Goal: Task Accomplishment & Management: Complete application form

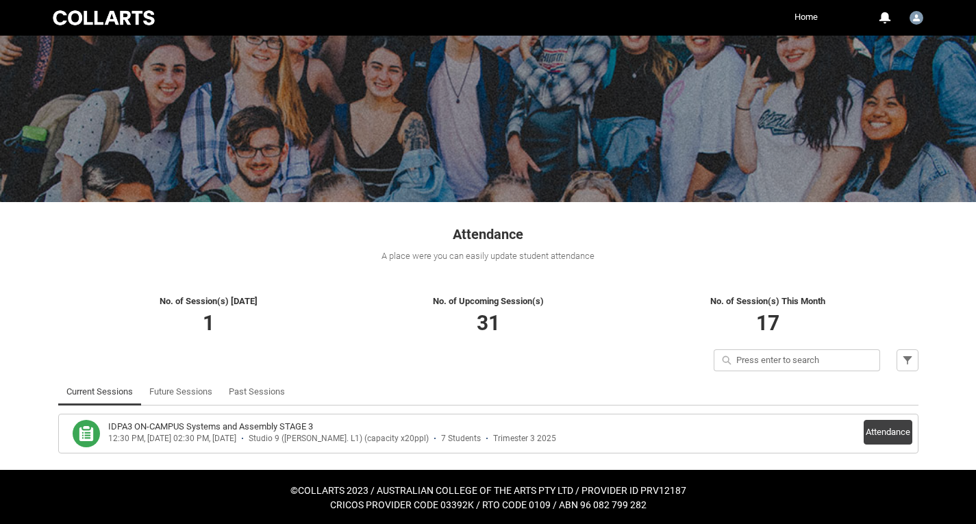
scroll to position [55, 0]
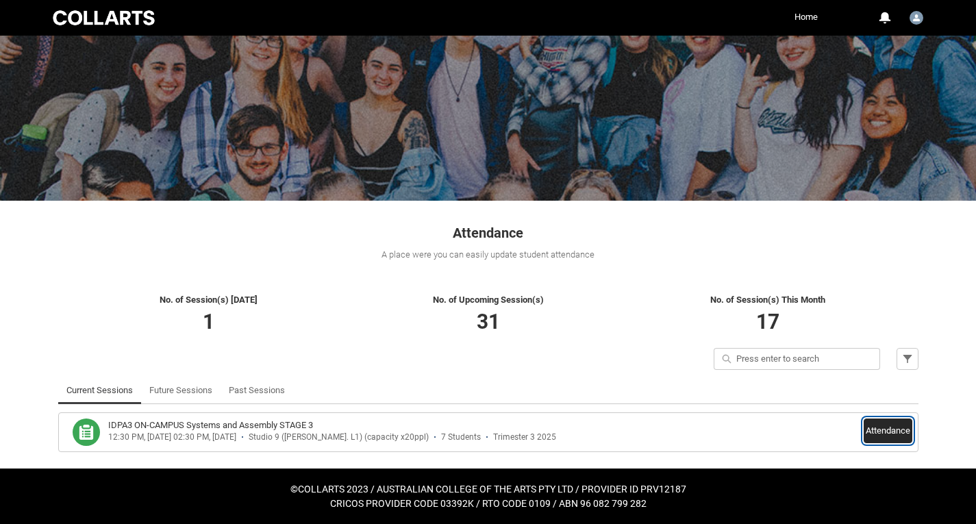
click at [880, 431] on button "Attendance" at bounding box center [887, 430] width 49 height 25
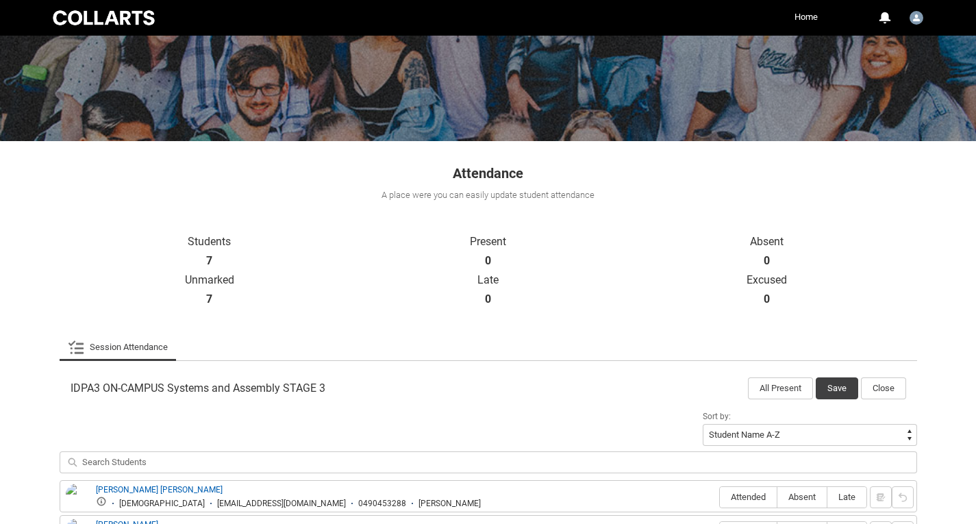
scroll to position [394, 0]
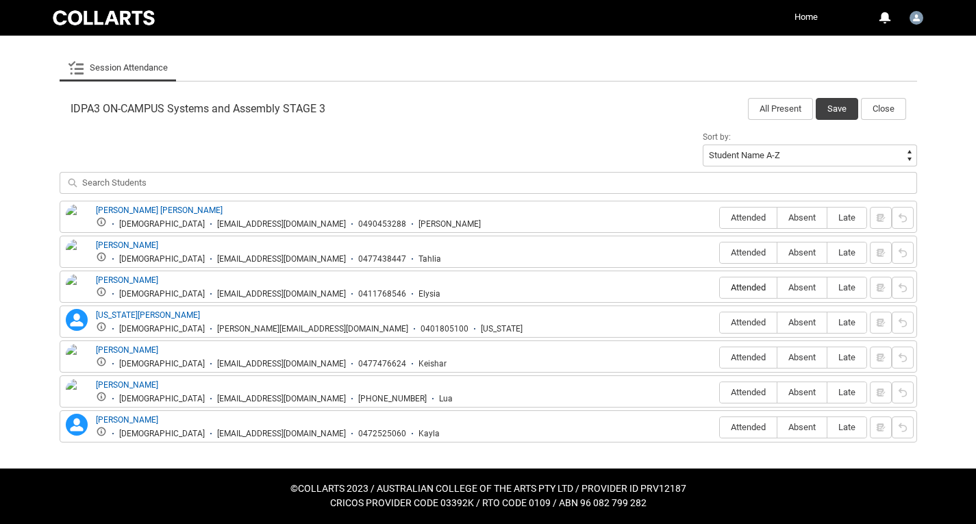
click at [750, 284] on span "Attended" at bounding box center [748, 287] width 57 height 10
click at [720, 287] on input "Attended" at bounding box center [719, 287] width 1 height 1
type lightning-radio-group "Attended"
radio input "true"
click at [797, 392] on span "Absent" at bounding box center [801, 392] width 49 height 10
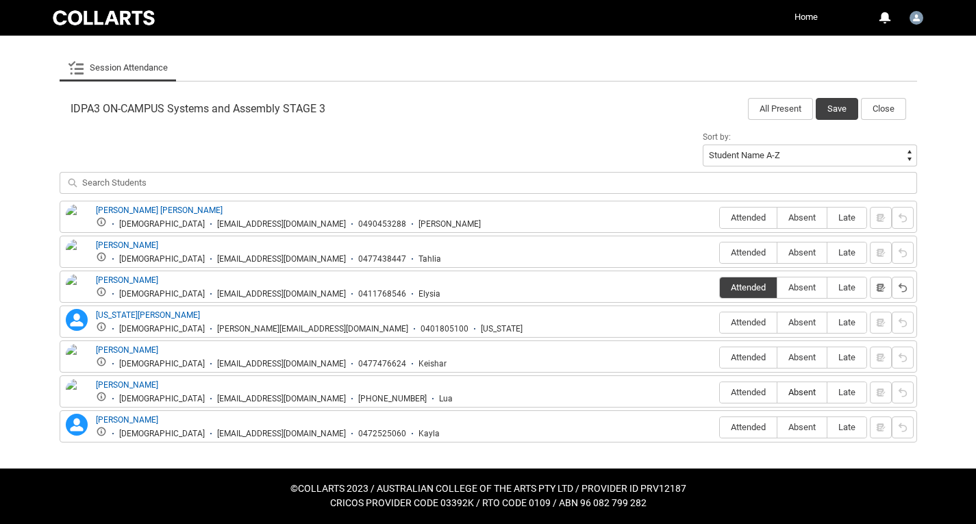
click at [777, 392] on input "Absent" at bounding box center [776, 392] width 1 height 1
type lightning-radio-group "Absent"
radio input "true"
click at [736, 323] on span "Attended" at bounding box center [748, 322] width 57 height 10
click at [720, 322] on input "Attended" at bounding box center [719, 322] width 1 height 1
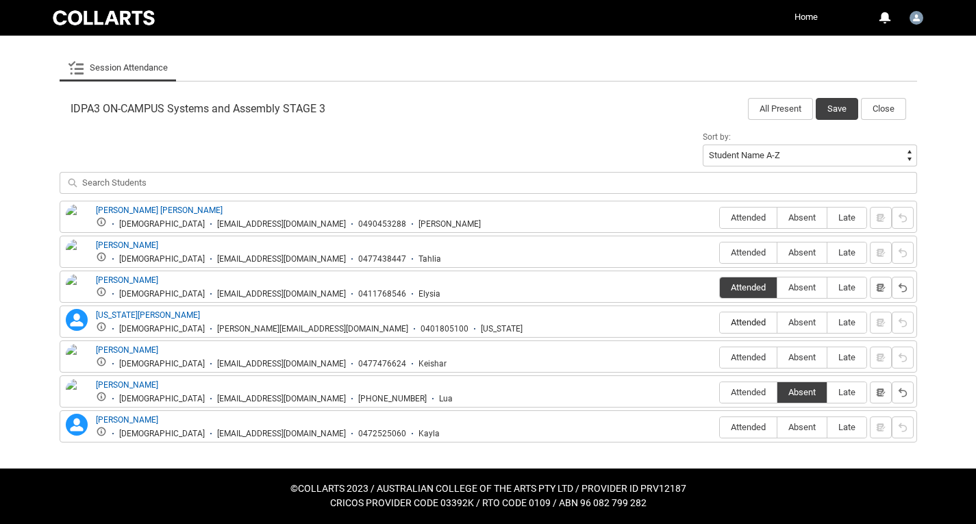
type lightning-radio-group "Attended"
radio input "true"
click at [733, 212] on span "Attended" at bounding box center [748, 217] width 57 height 10
click at [720, 217] on input "Attended" at bounding box center [719, 217] width 1 height 1
type lightning-radio-group "Attended"
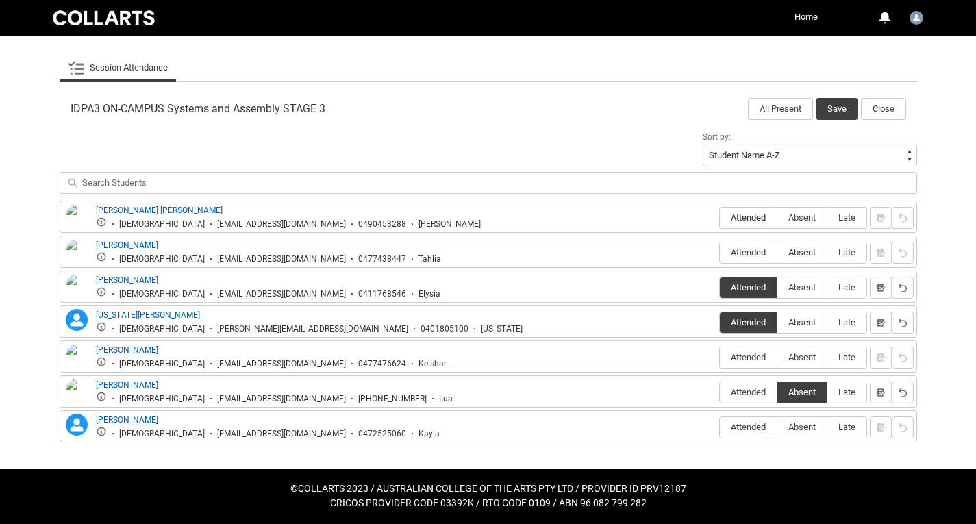
radio input "true"
click at [733, 246] on label "Attended" at bounding box center [748, 252] width 57 height 21
click at [720, 252] on input "Attended" at bounding box center [719, 252] width 1 height 1
type lightning-radio-group "Attended"
radio input "true"
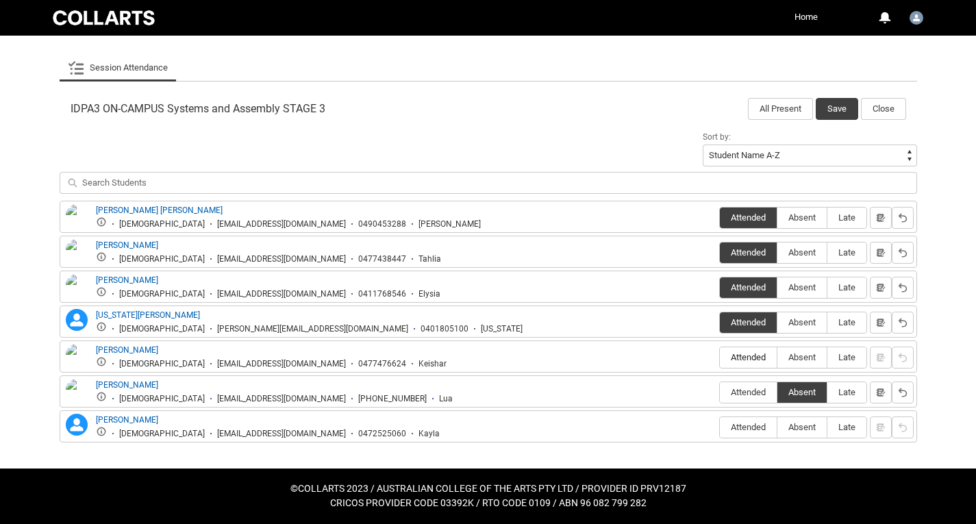
click at [726, 362] on span "Attended" at bounding box center [748, 357] width 57 height 10
click at [720, 357] on input "Attended" at bounding box center [719, 357] width 1 height 1
type lightning-radio-group "Attended"
radio input "true"
click at [726, 362] on span "Attended" at bounding box center [748, 357] width 57 height 10
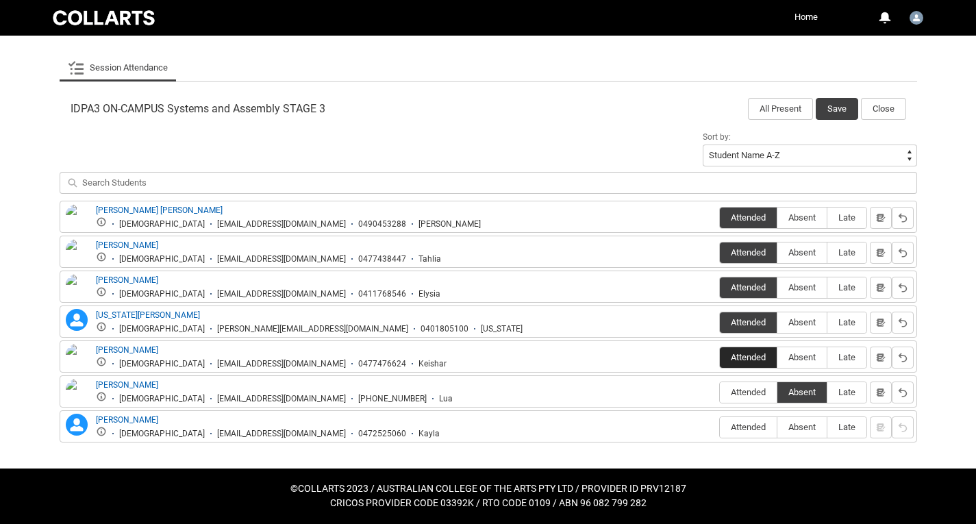
click at [720, 357] on input "Attended" at bounding box center [719, 357] width 1 height 1
click at [837, 117] on button "Save" at bounding box center [836, 109] width 42 height 22
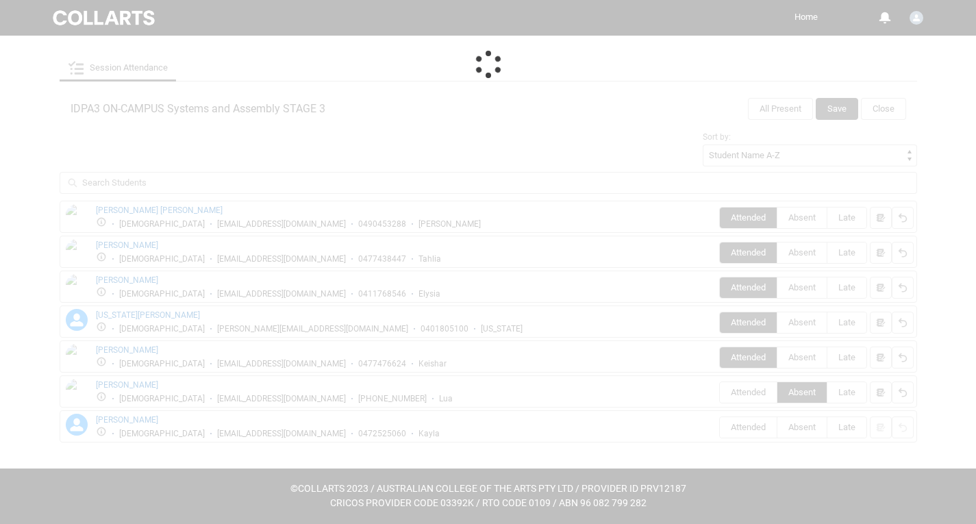
scroll to position [55, 0]
